Goal: Task Accomplishment & Management: Manage account settings

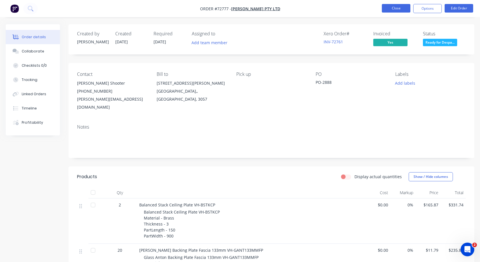
click at [397, 8] on button "Close" at bounding box center [395, 8] width 29 height 9
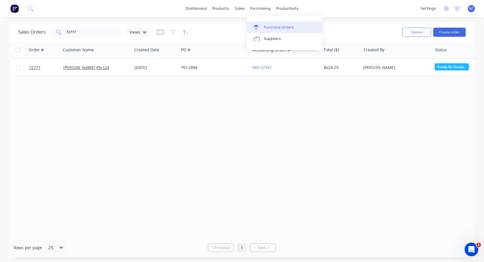
click at [277, 28] on div "Purchase Orders" at bounding box center [279, 27] width 30 height 5
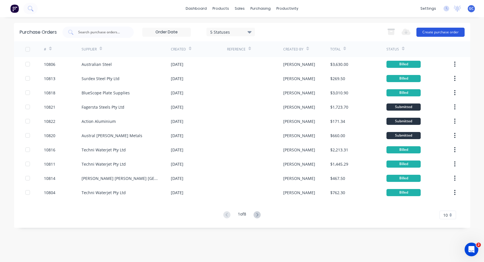
click at [441, 31] on button "Create purchase order" at bounding box center [440, 32] width 48 height 9
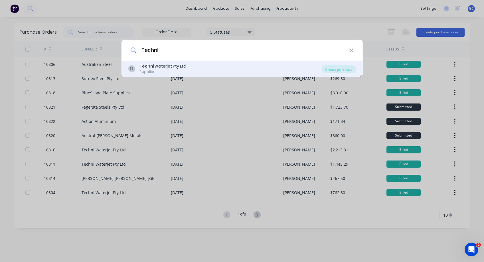
type input "Techni"
click at [174, 66] on div "Techni Waterjet Pty Ltd" at bounding box center [162, 66] width 47 height 6
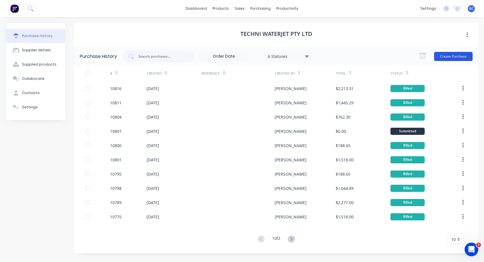
click at [448, 55] on button "Create Purchase" at bounding box center [453, 56] width 38 height 9
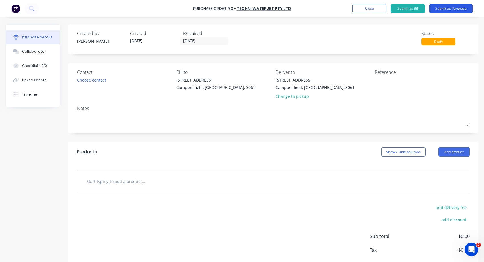
click at [440, 8] on button "Submit as Purchase" at bounding box center [450, 8] width 43 height 9
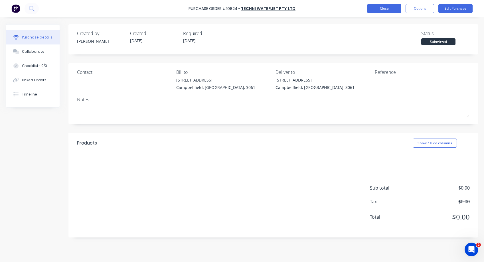
click at [381, 8] on button "Close" at bounding box center [384, 8] width 34 height 9
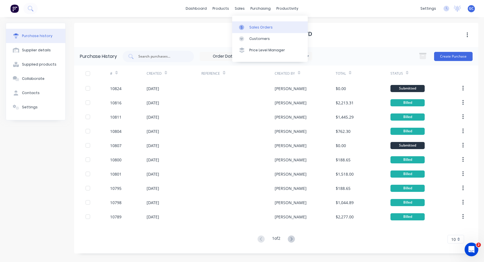
click at [257, 26] on div "Sales Orders" at bounding box center [260, 27] width 23 height 5
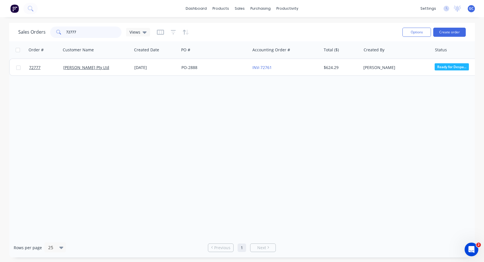
drag, startPoint x: 78, startPoint y: 31, endPoint x: 63, endPoint y: 30, distance: 14.5
click at [63, 30] on div "72777" at bounding box center [85, 32] width 71 height 11
type input "72733"
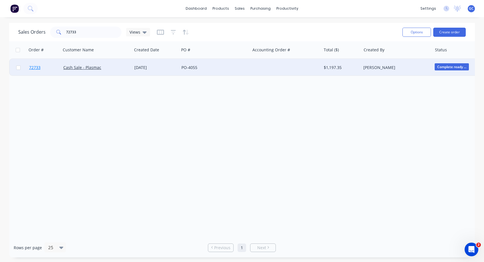
click at [35, 68] on span "72733" at bounding box center [34, 68] width 11 height 6
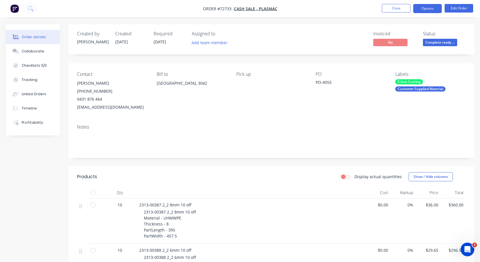
click at [426, 8] on button "Options" at bounding box center [427, 8] width 29 height 9
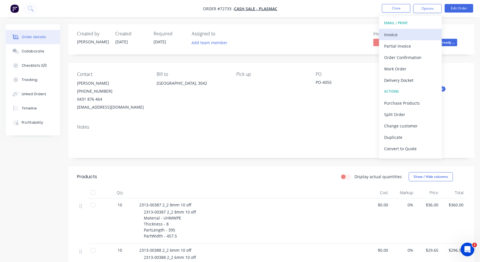
click at [391, 35] on div "Invoice" at bounding box center [410, 35] width 52 height 8
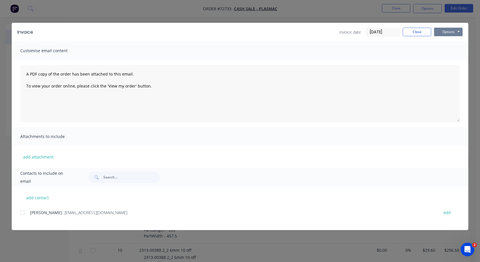
click at [459, 31] on button "Options" at bounding box center [448, 32] width 29 height 9
click at [446, 51] on button "Print" at bounding box center [452, 51] width 36 height 9
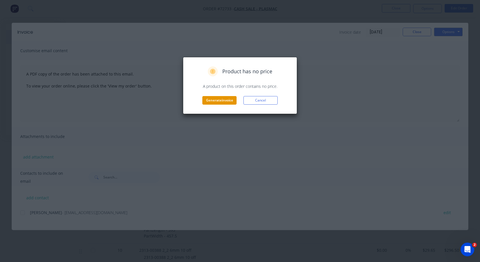
click at [214, 98] on button "Generate invoice" at bounding box center [219, 100] width 34 height 9
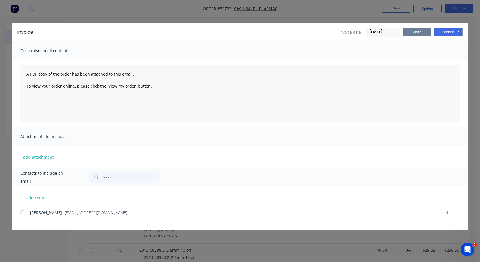
click at [415, 32] on button "Close" at bounding box center [416, 32] width 29 height 9
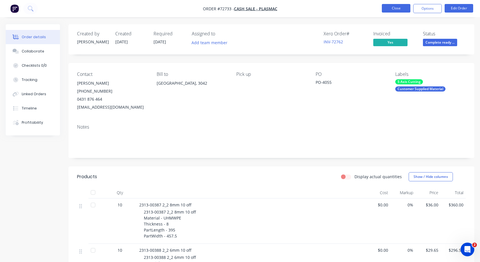
click at [390, 6] on button "Close" at bounding box center [395, 8] width 29 height 9
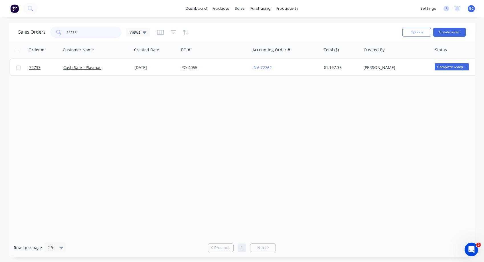
drag, startPoint x: 81, startPoint y: 31, endPoint x: 60, endPoint y: 30, distance: 21.1
click at [60, 30] on div "72733" at bounding box center [85, 32] width 71 height 11
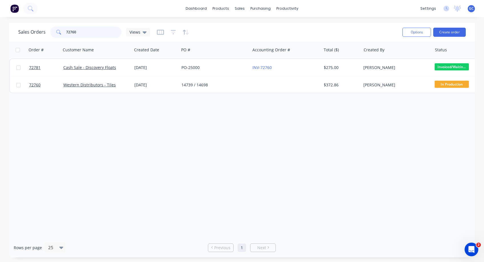
type input "72760"
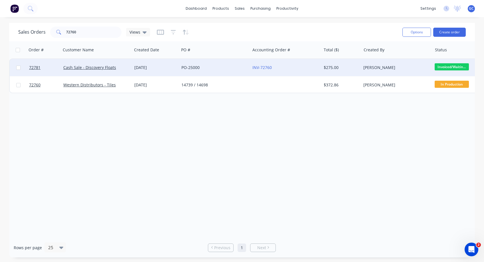
click at [446, 66] on span "Invoiced/Waitin..." at bounding box center [451, 66] width 34 height 7
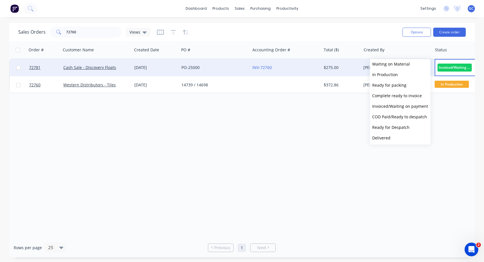
scroll to position [38, 0]
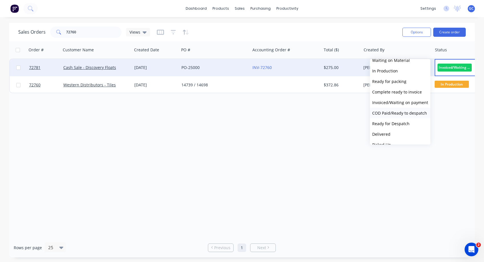
click at [400, 113] on span "COD Paid/Ready to despatch" at bounding box center [399, 112] width 55 height 5
